Goal: Information Seeking & Learning: Learn about a topic

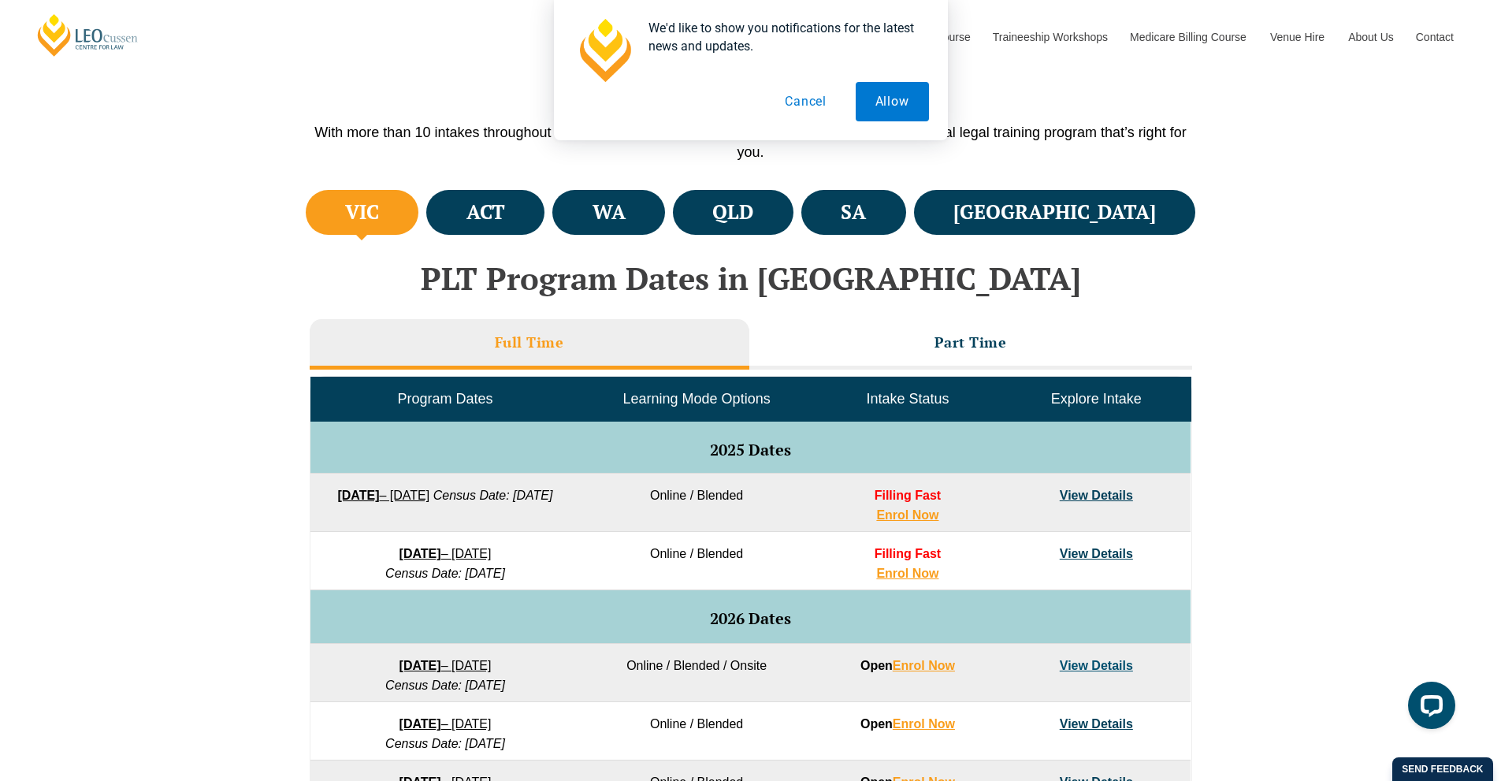
click at [801, 102] on button "Cancel" at bounding box center [805, 101] width 81 height 39
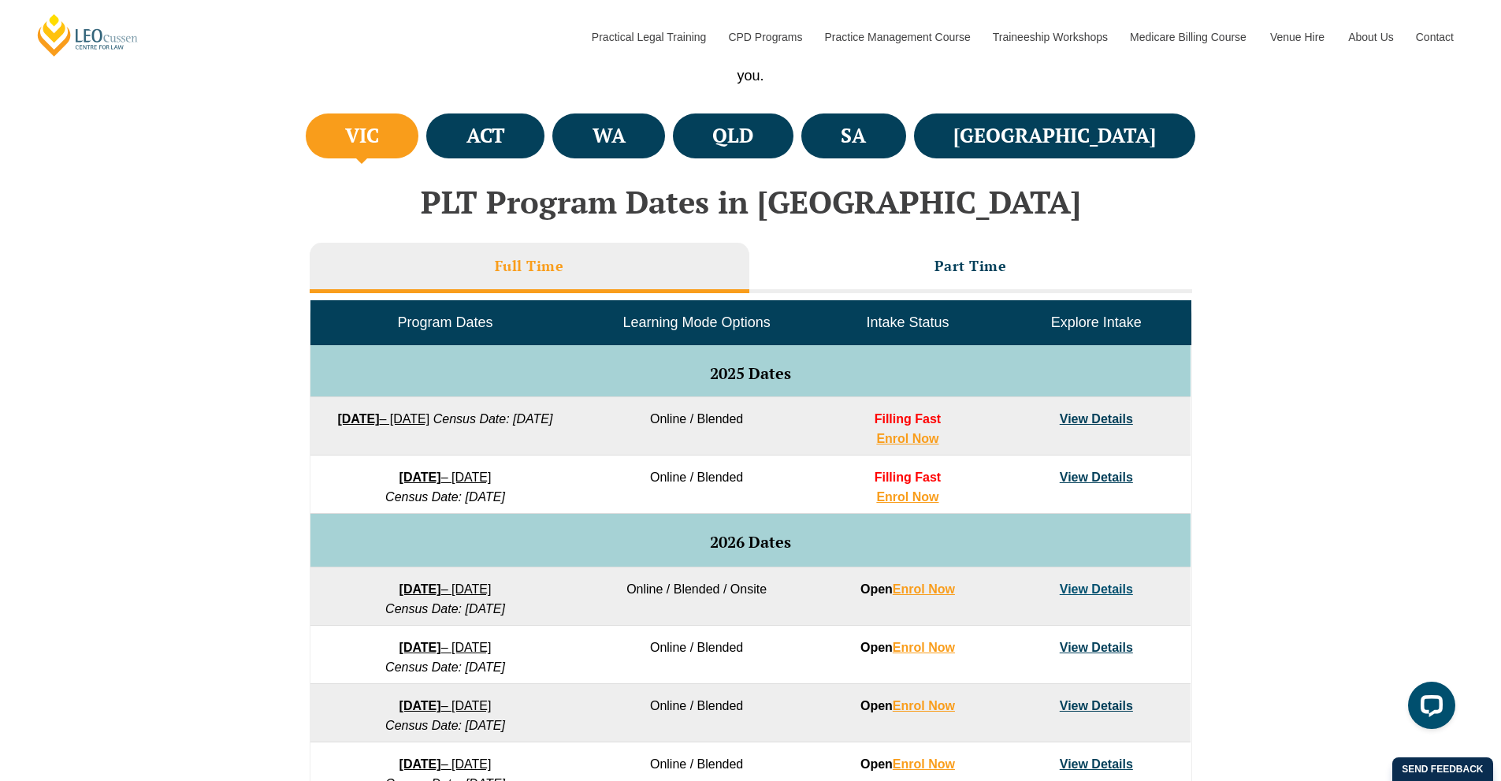
scroll to position [552, 0]
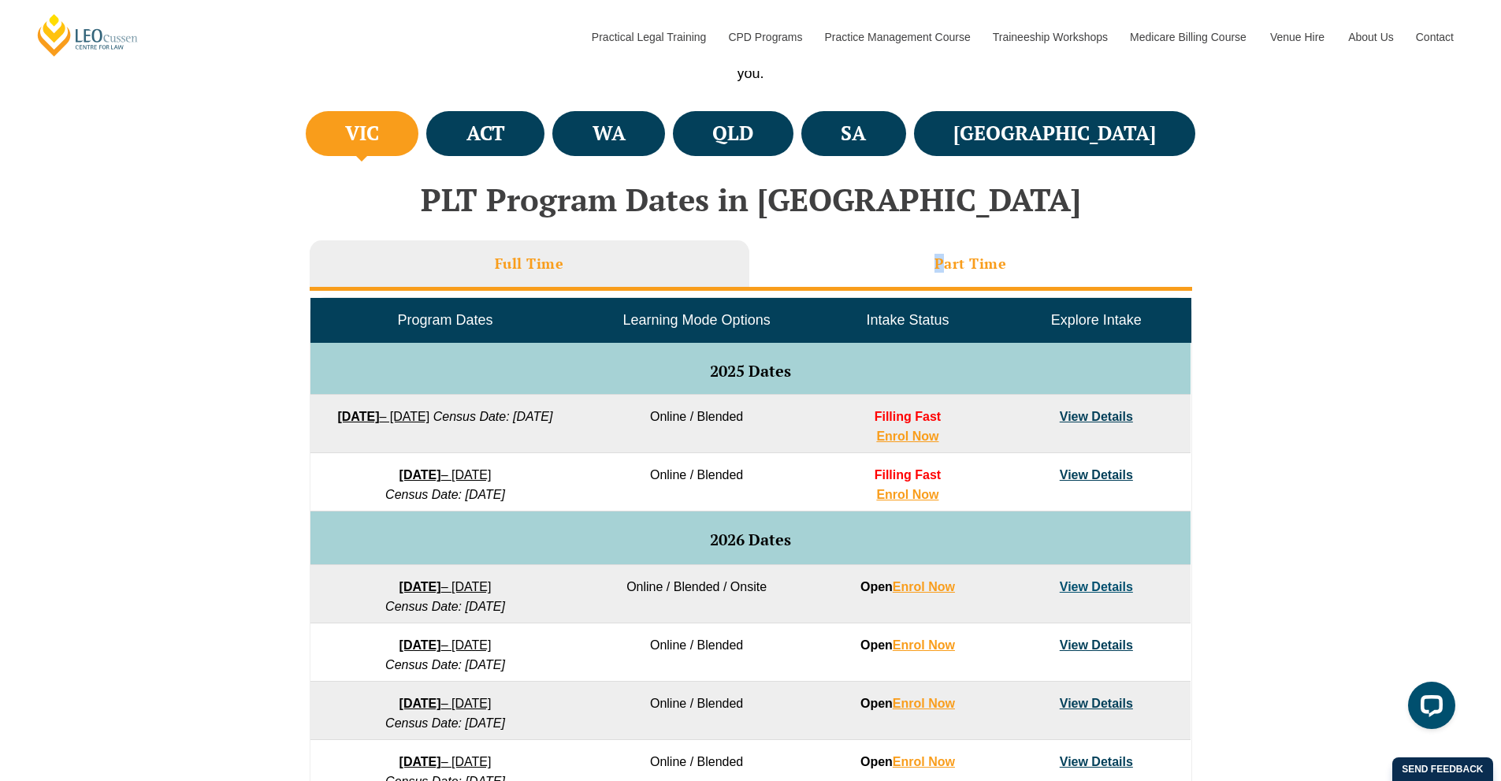
click at [940, 264] on h3 "Part Time" at bounding box center [971, 264] width 72 height 18
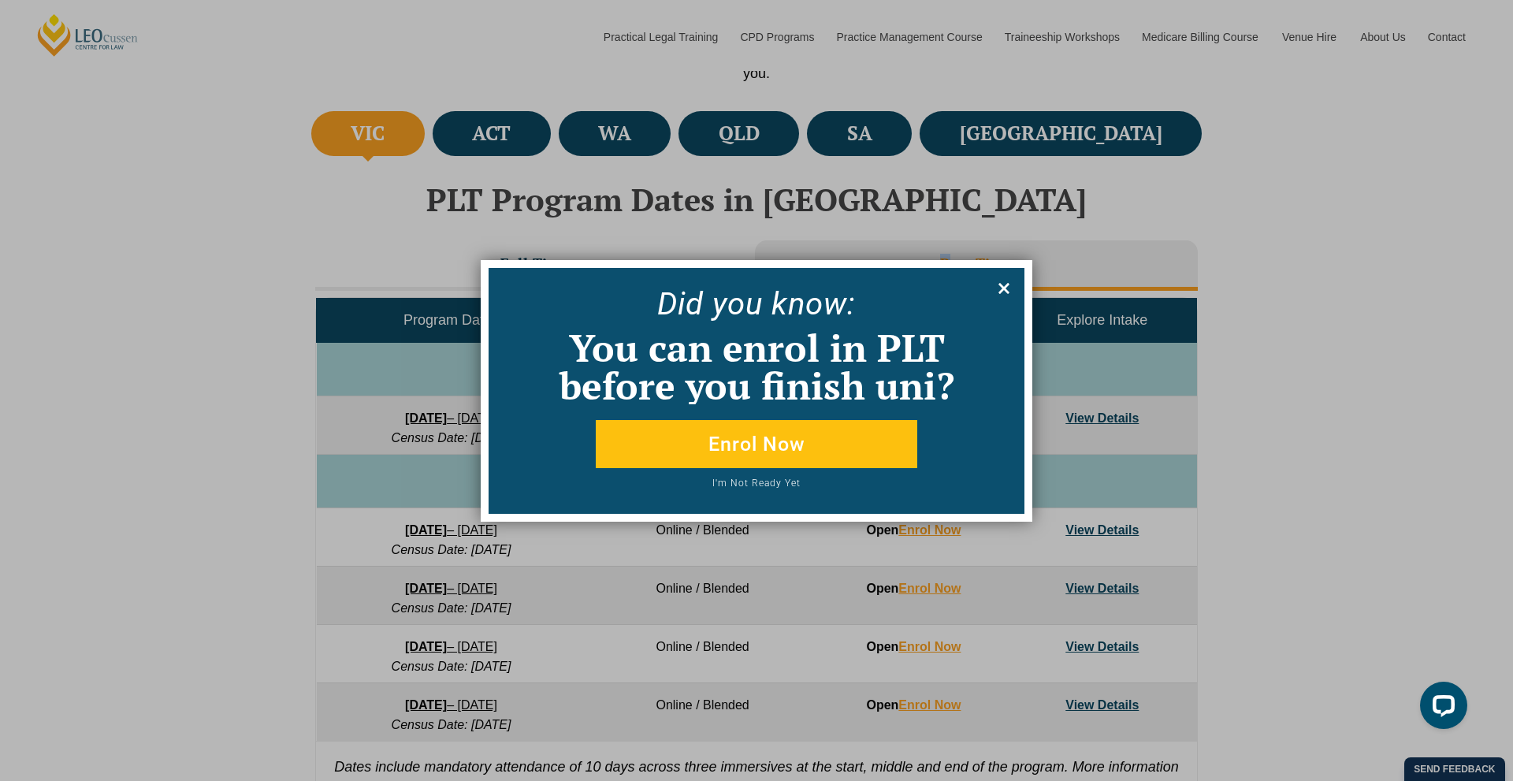
click at [1008, 287] on icon at bounding box center [1003, 288] width 17 height 17
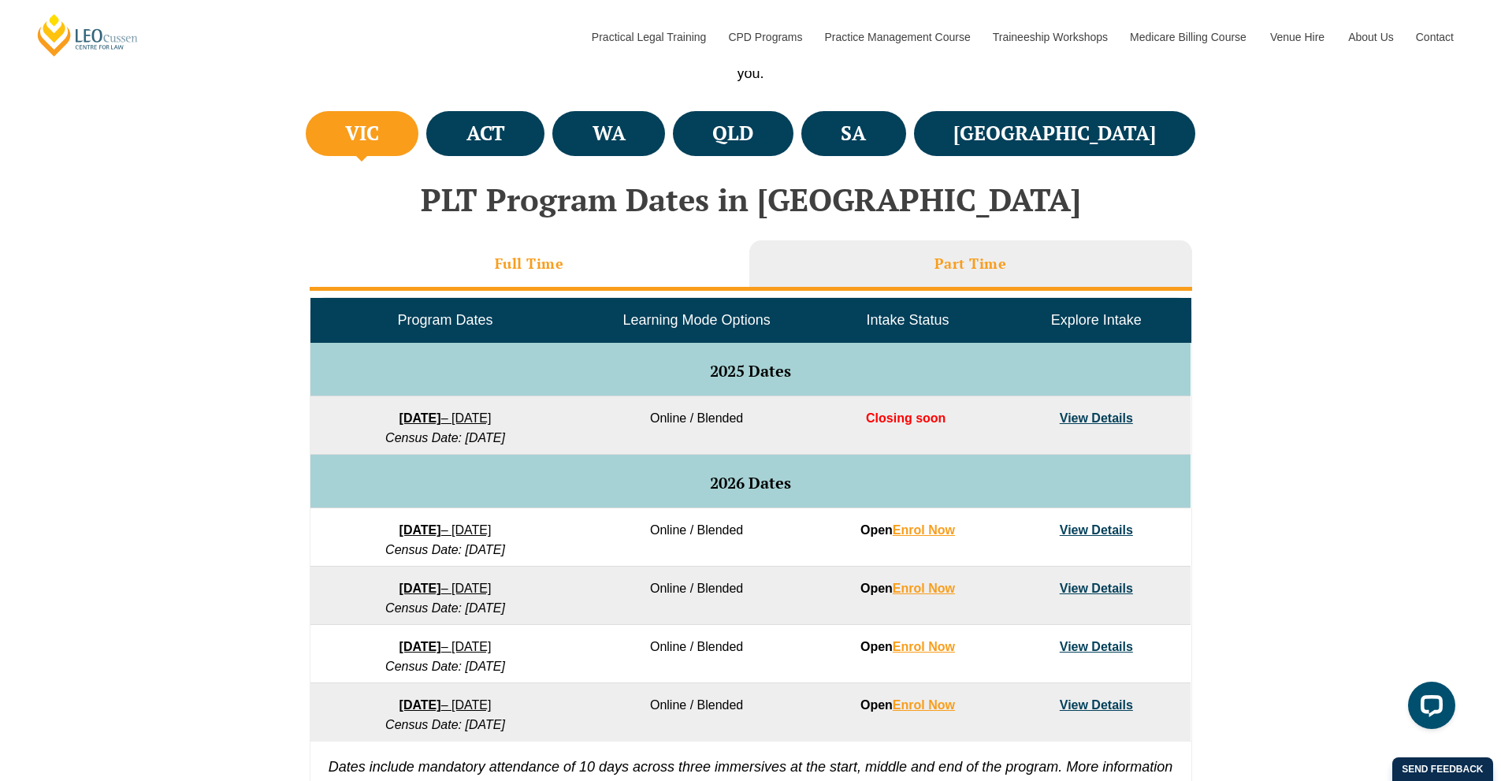
click at [578, 262] on li "Full Time" at bounding box center [530, 265] width 440 height 50
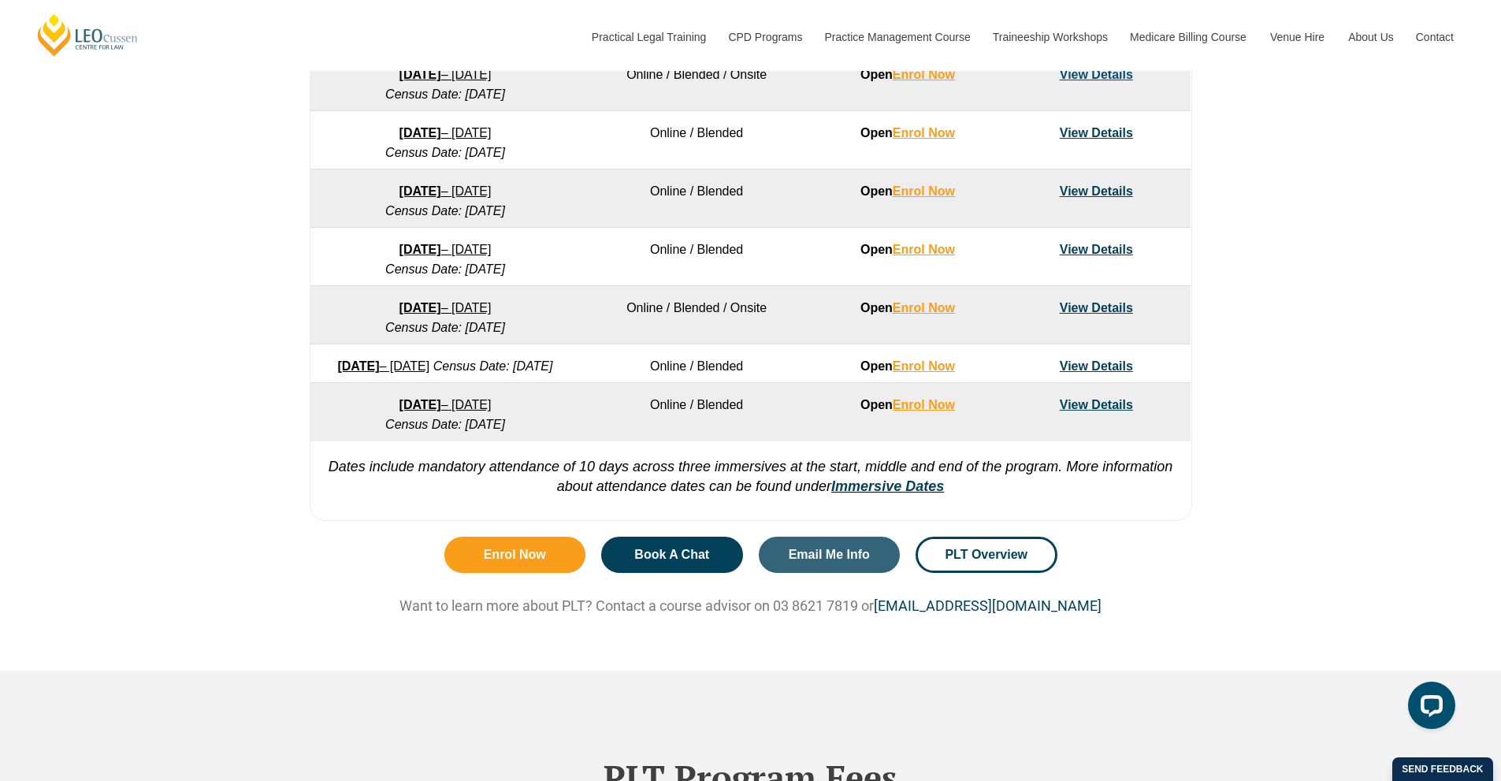
scroll to position [1103, 0]
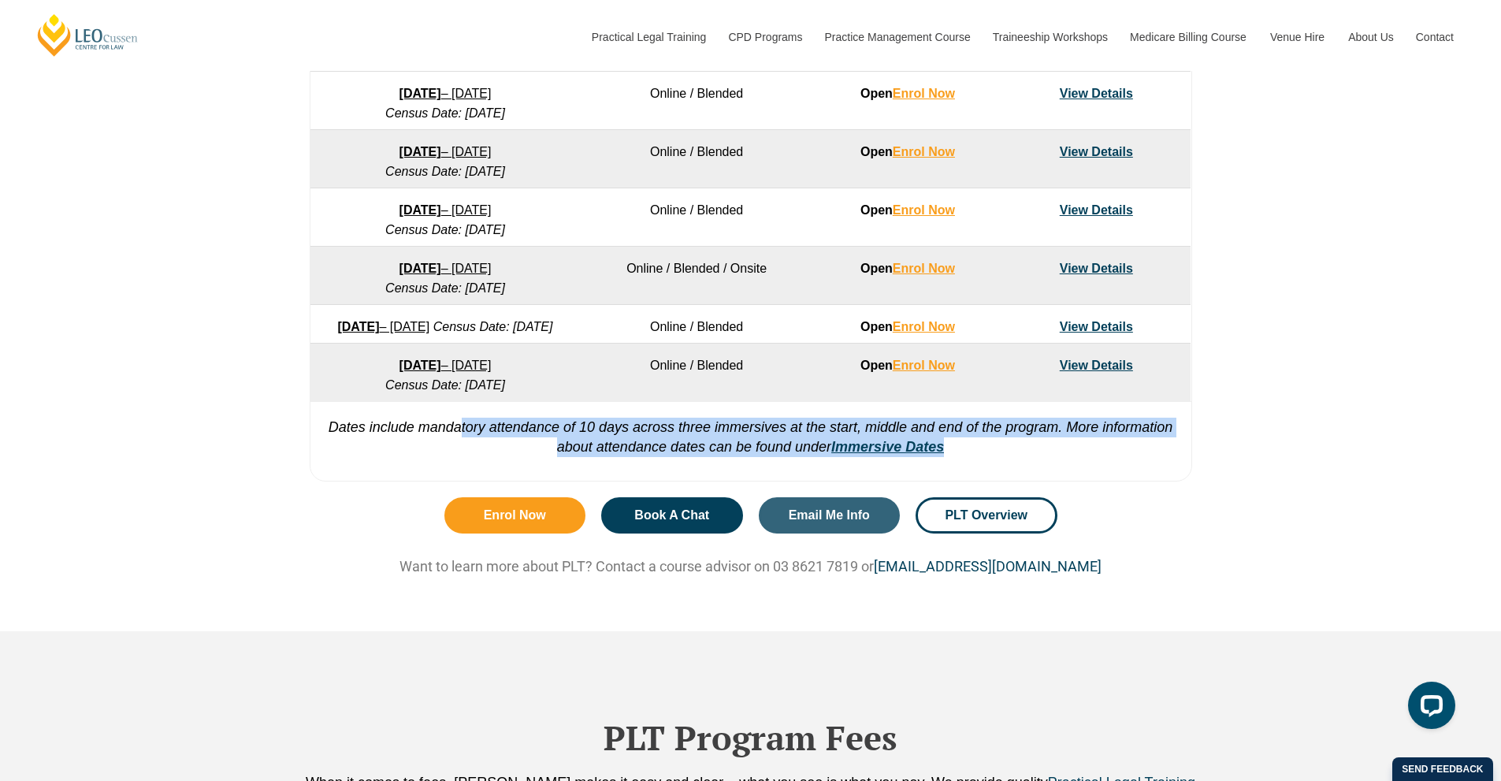
drag, startPoint x: 474, startPoint y: 444, endPoint x: 1015, endPoint y: 471, distance: 541.2
click at [1015, 457] on p "Dates include mandatory attendance of 10 days across three immersives at the st…" at bounding box center [750, 429] width 881 height 56
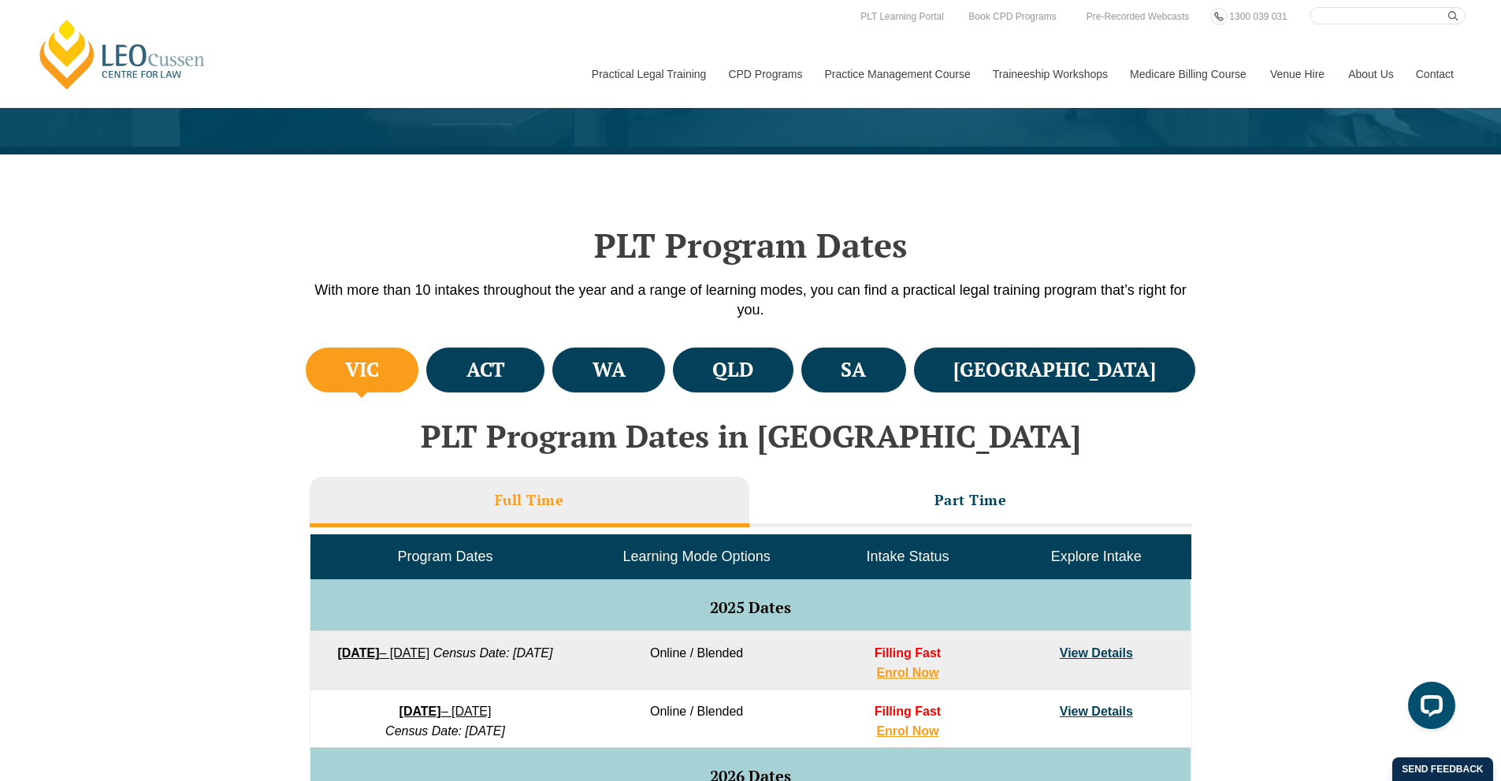
scroll to position [709, 0]
